Goal: Task Accomplishment & Management: Manage account settings

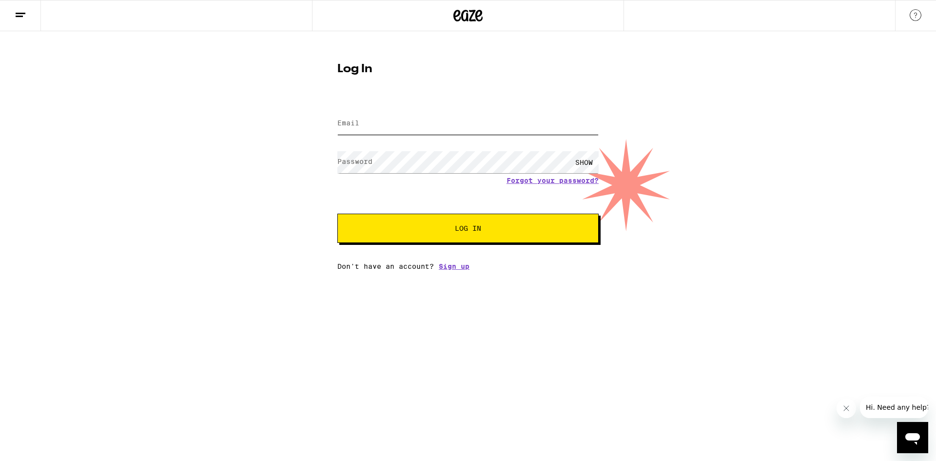
type input "[EMAIL_ADDRESS][DOMAIN_NAME]"
click at [480, 218] on button "Log In" at bounding box center [467, 227] width 261 height 29
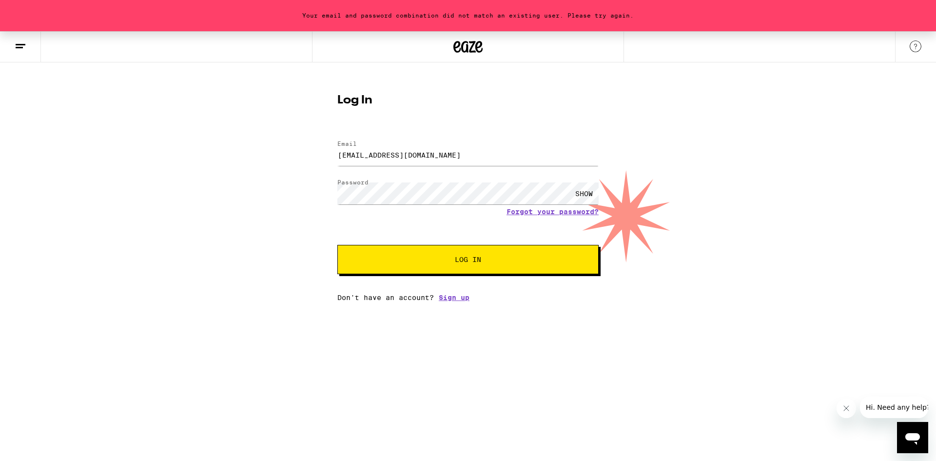
click at [467, 250] on button "Log In" at bounding box center [467, 259] width 261 height 29
click at [443, 252] on button "Log In" at bounding box center [467, 259] width 261 height 29
click at [281, 167] on div "Your email and password combination did not match an existing user. Please try …" at bounding box center [468, 166] width 936 height 270
click at [585, 192] on div "SHOW" at bounding box center [583, 193] width 29 height 22
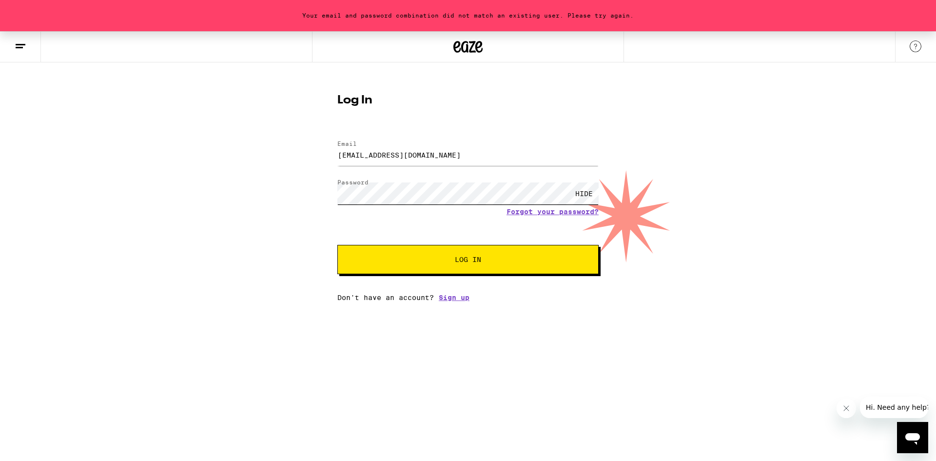
click at [258, 186] on div "Your email and password combination did not match an existing user. Please try …" at bounding box center [468, 166] width 936 height 270
click at [244, 253] on div "Your email and password combination did not match an existing user. Please try …" at bounding box center [468, 166] width 936 height 270
click at [387, 277] on div "Email Email [EMAIL_ADDRESS][DOMAIN_NAME] Password Password HIDE Forgot your pas…" at bounding box center [467, 216] width 261 height 171
click at [396, 271] on button "Log In" at bounding box center [467, 259] width 261 height 29
click at [561, 215] on link "Forgot your password?" at bounding box center [552, 212] width 92 height 8
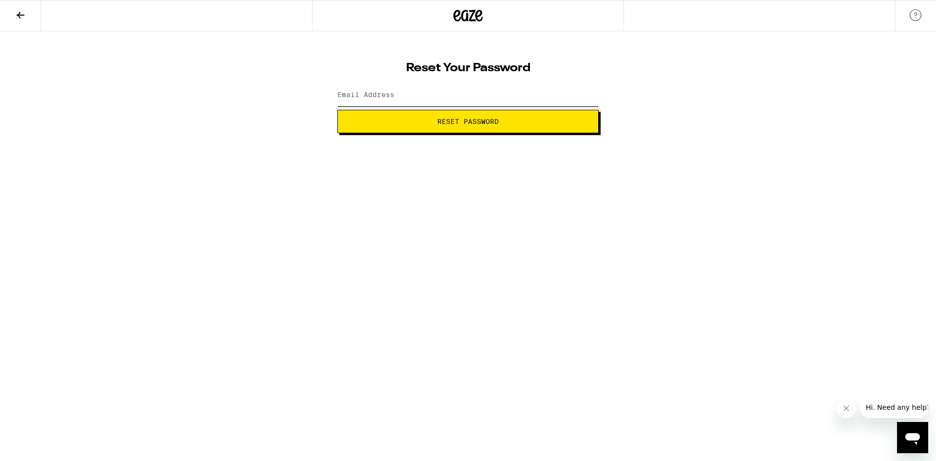
click at [515, 97] on input "Email Address" at bounding box center [467, 95] width 261 height 22
type input "[EMAIL_ADDRESS][DOMAIN_NAME]"
click at [449, 124] on span "Reset Password" at bounding box center [467, 121] width 61 height 7
